Goal: Information Seeking & Learning: Check status

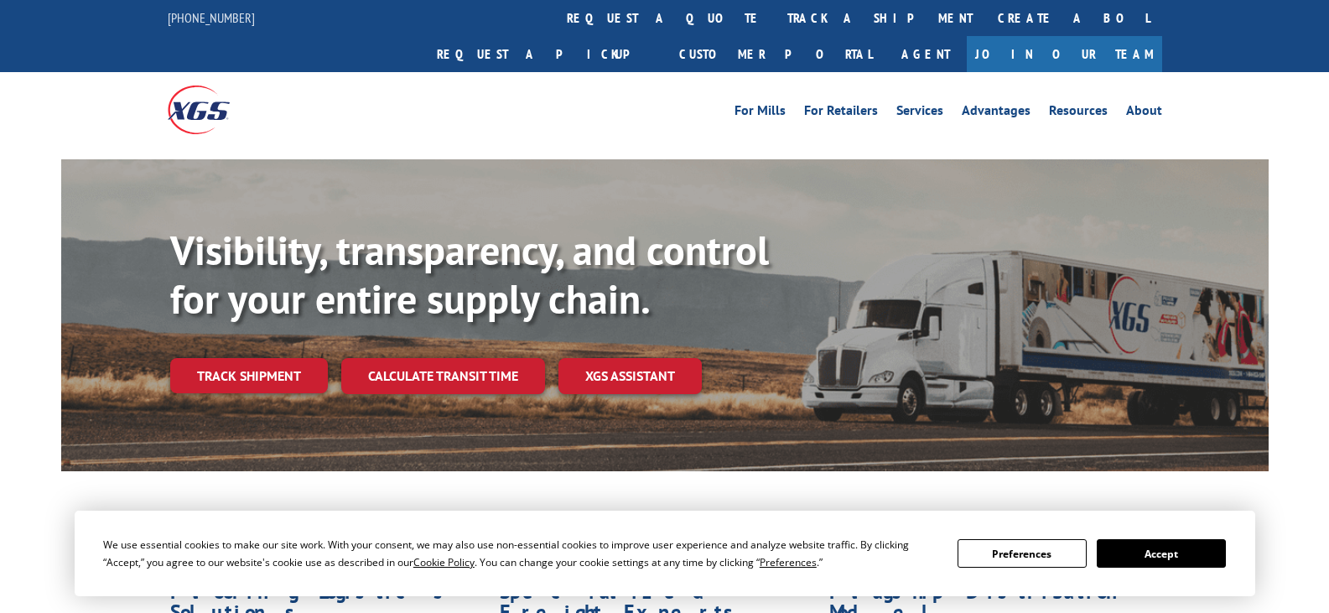
click at [272, 361] on div "Visibility, transparency, and control for your entire supply chain. Track shipm…" at bounding box center [719, 343] width 1098 height 234
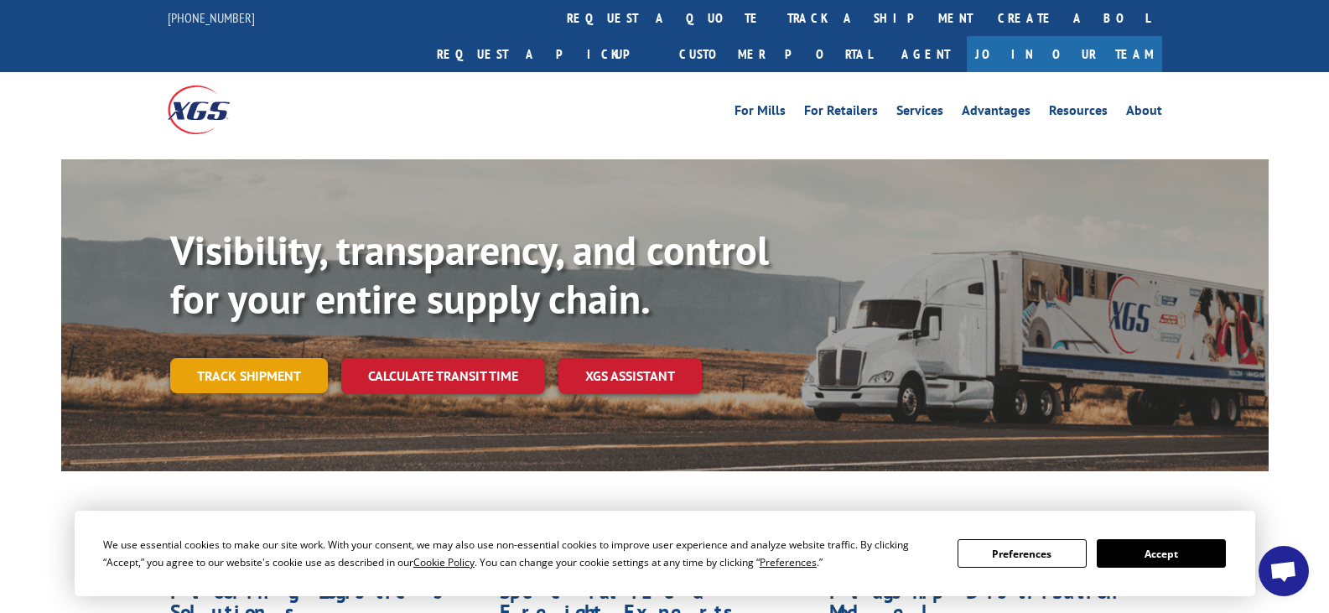
click at [283, 358] on link "Track shipment" at bounding box center [249, 375] width 158 height 35
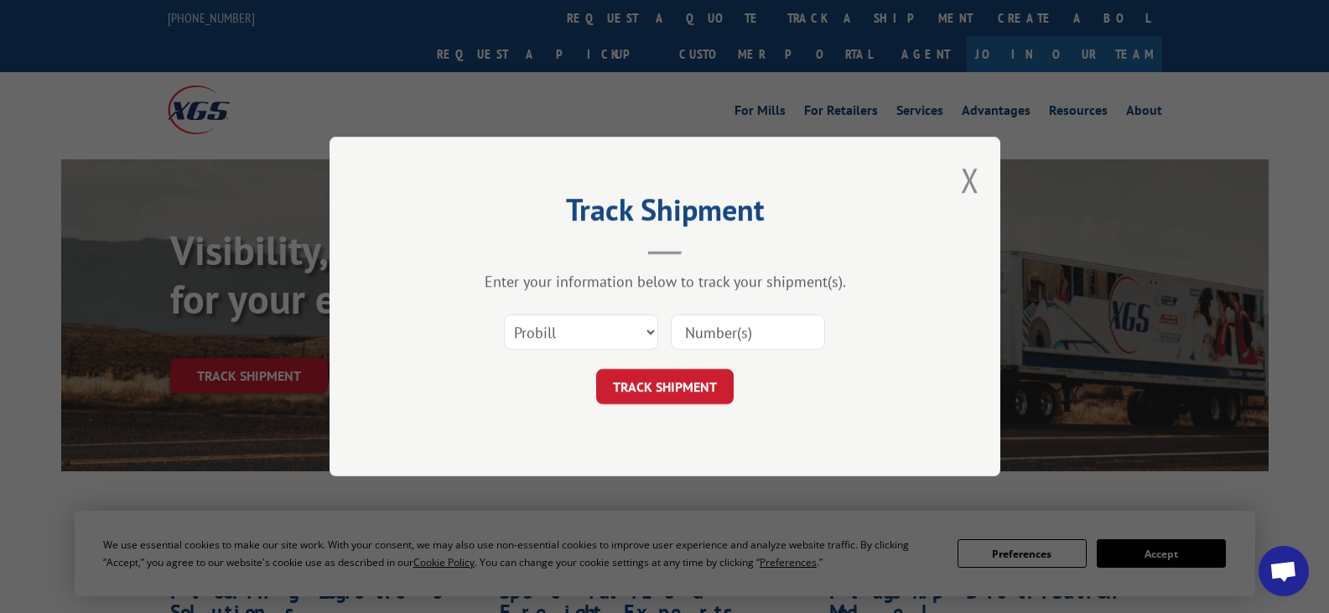
click at [725, 335] on input at bounding box center [748, 331] width 154 height 35
paste input "17664990"
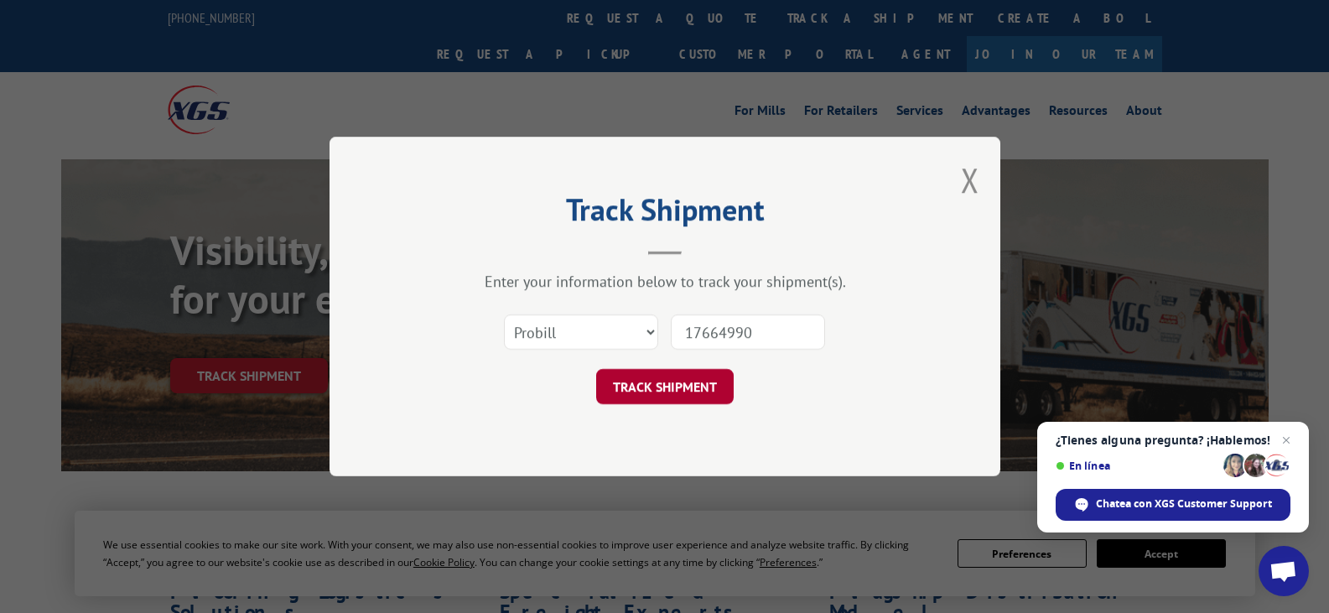
click at [650, 389] on button "TRACK SHIPMENT" at bounding box center [664, 386] width 137 height 35
click at [669, 388] on button "TRACK SHIPMENT" at bounding box center [664, 386] width 137 height 35
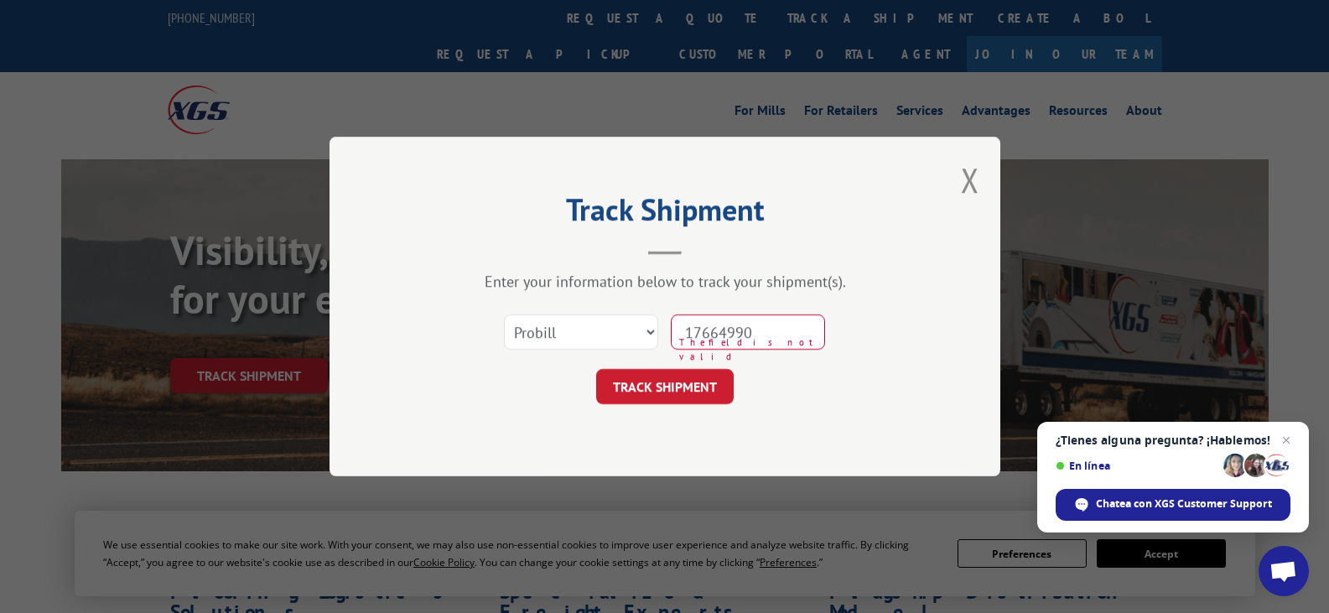
click at [713, 332] on input "17664990" at bounding box center [748, 331] width 154 height 35
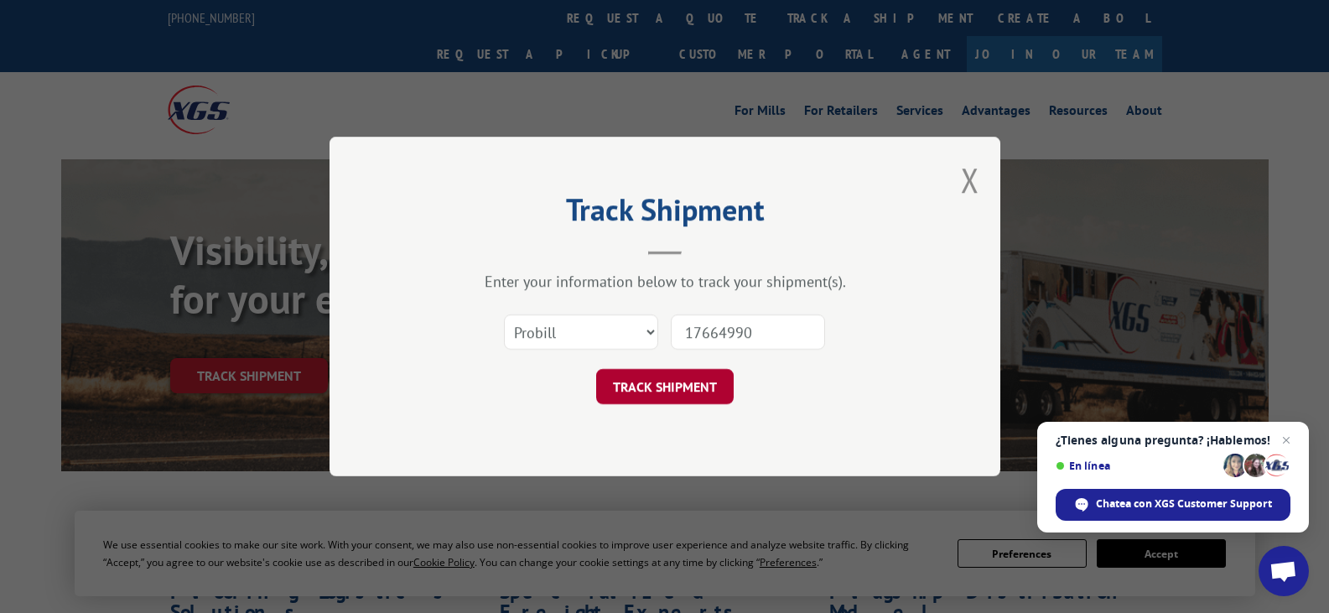
type input "17664990"
click at [658, 391] on button "TRACK SHIPMENT" at bounding box center [664, 386] width 137 height 35
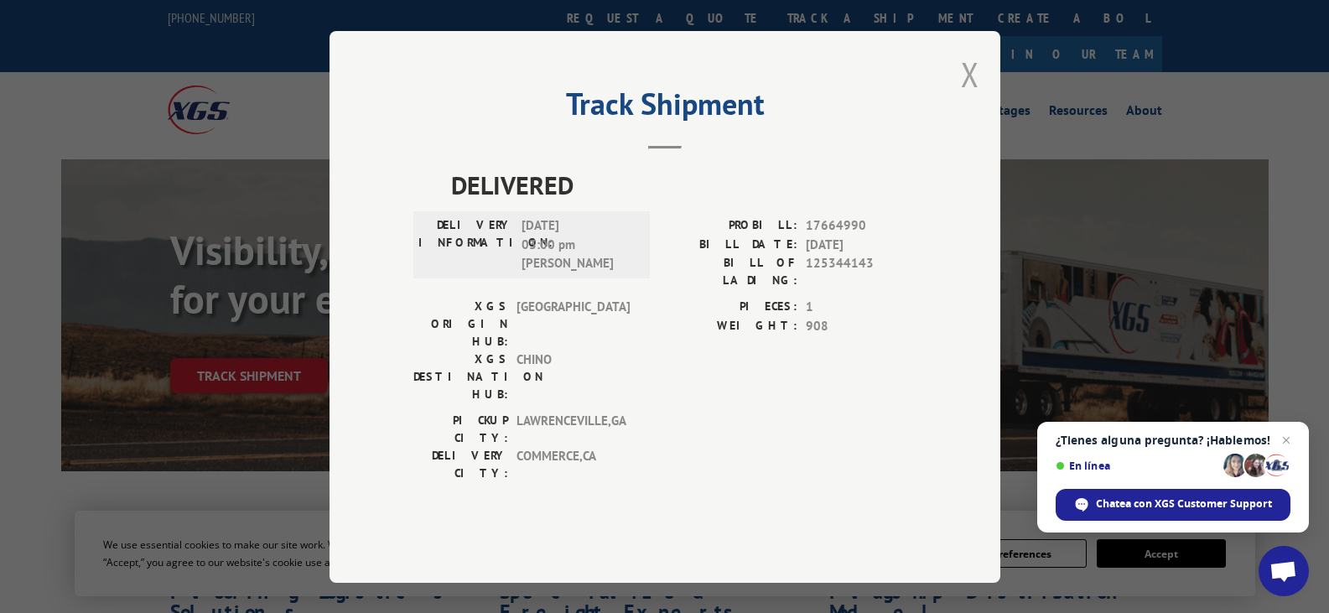
click at [969, 96] on button "Close modal" at bounding box center [970, 74] width 18 height 44
